Goal: Task Accomplishment & Management: Manage account settings

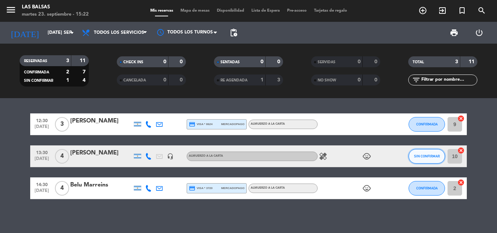
click at [422, 159] on button "SIN CONFIRMAR" at bounding box center [426, 156] width 36 height 15
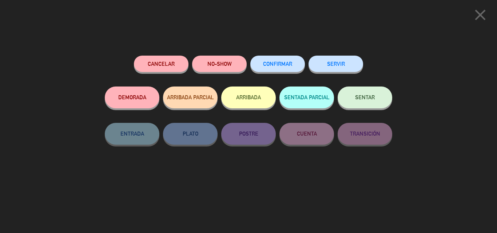
click at [277, 66] on span "CONFIRMAR" at bounding box center [277, 64] width 29 height 6
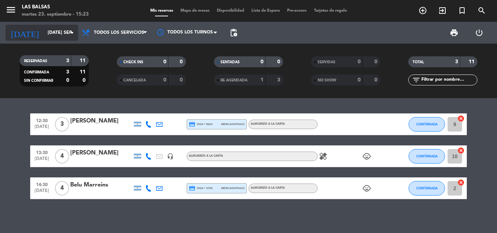
click at [72, 28] on input "[DATE] sep." at bounding box center [74, 33] width 61 height 12
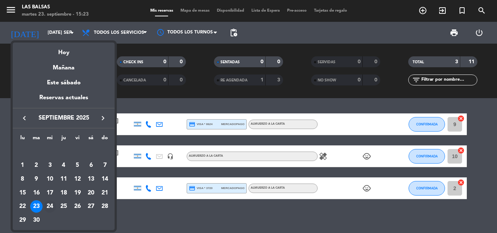
click at [51, 205] on div "24" at bounding box center [50, 206] width 12 height 12
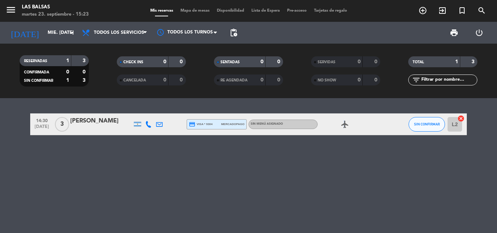
click at [344, 126] on icon "airplanemode_active" at bounding box center [344, 124] width 9 height 9
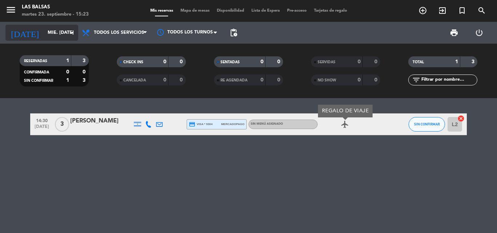
click at [69, 33] on icon "arrow_drop_down" at bounding box center [72, 32] width 9 height 9
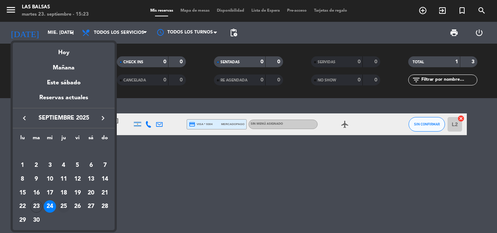
click at [63, 204] on div "25" at bounding box center [63, 206] width 12 height 12
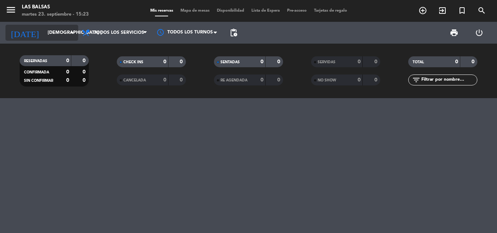
click at [72, 30] on icon "arrow_drop_down" at bounding box center [72, 32] width 9 height 9
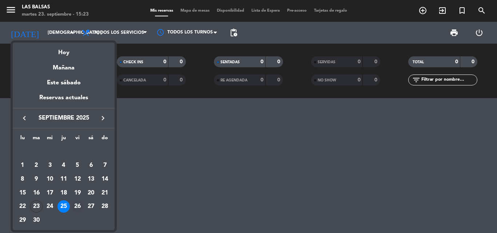
click at [77, 207] on div "26" at bounding box center [77, 206] width 12 height 12
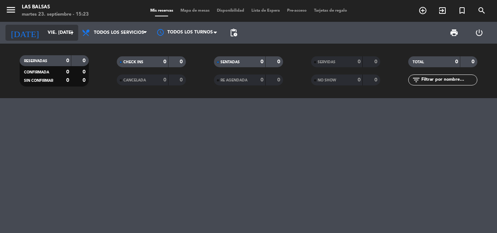
click at [74, 34] on icon "arrow_drop_down" at bounding box center [72, 32] width 9 height 9
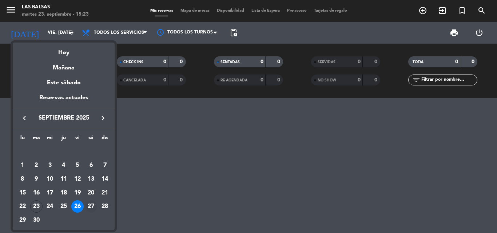
click at [91, 208] on div "27" at bounding box center [91, 206] width 12 height 12
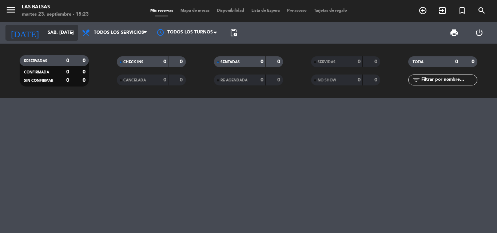
click at [65, 36] on input "sáb. [DATE]" at bounding box center [74, 33] width 61 height 12
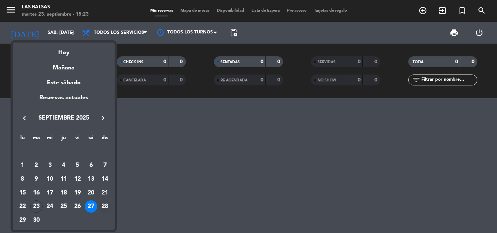
click at [105, 207] on div "28" at bounding box center [105, 206] width 12 height 12
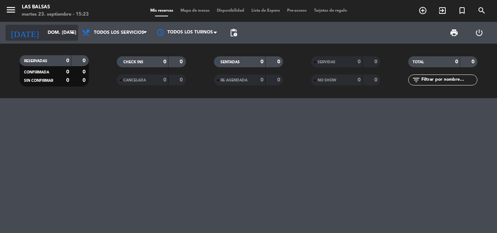
click at [70, 30] on icon "arrow_drop_down" at bounding box center [72, 32] width 9 height 9
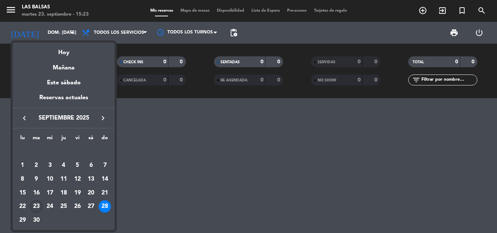
click at [33, 208] on div "23" at bounding box center [36, 206] width 12 height 12
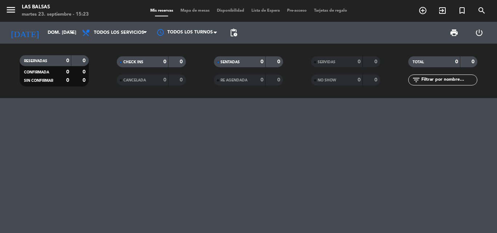
type input "[DATE] sep."
